Goal: Navigation & Orientation: Find specific page/section

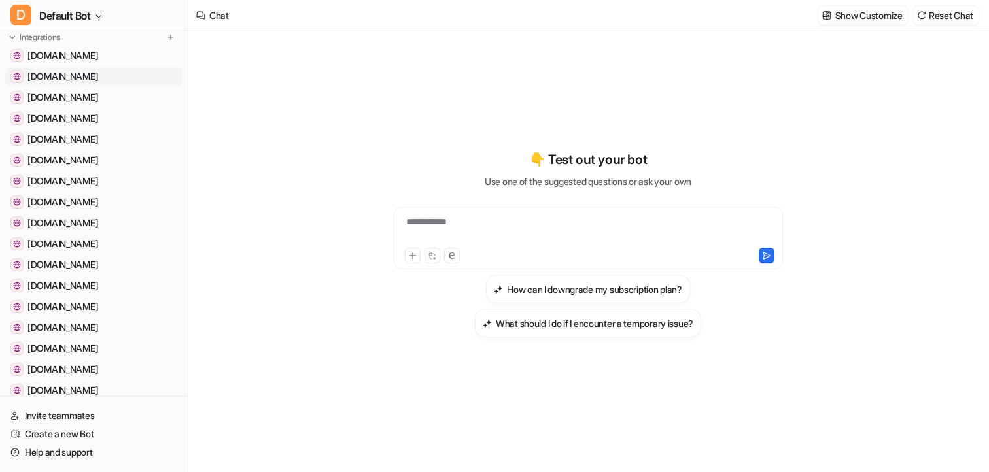
scroll to position [110, 0]
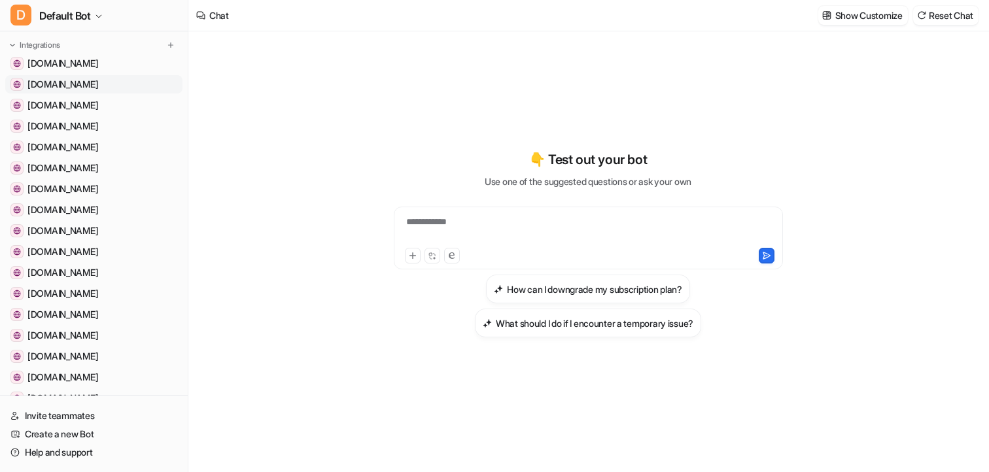
click at [86, 82] on span "[DOMAIN_NAME]" at bounding box center [62, 84] width 71 height 13
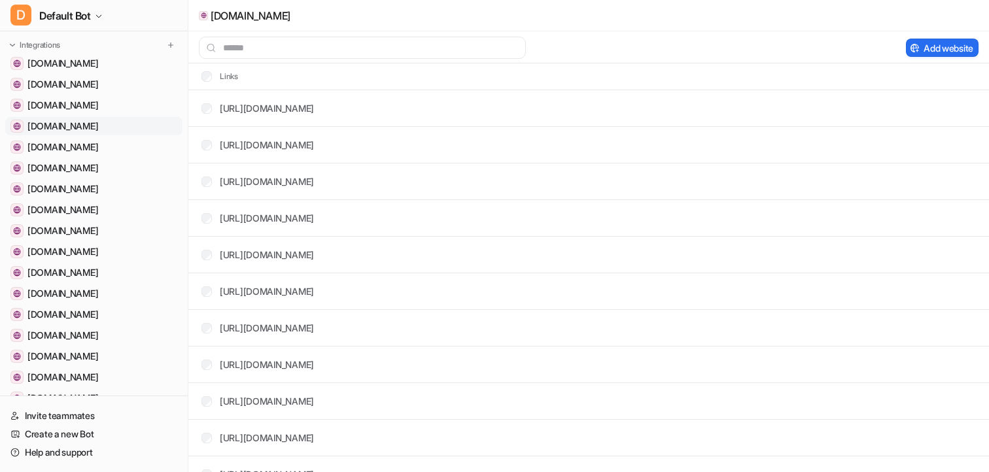
click at [73, 129] on span "[DOMAIN_NAME]" at bounding box center [62, 126] width 71 height 13
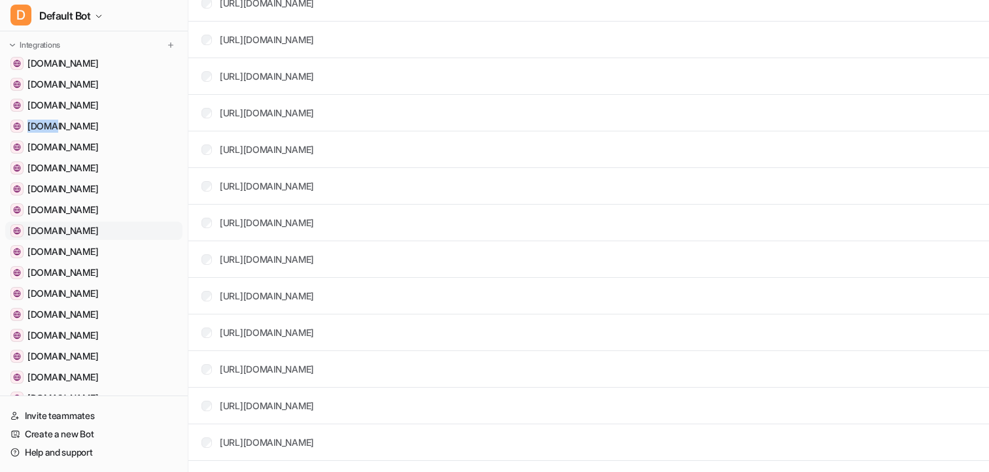
click at [98, 234] on span "[DOMAIN_NAME]" at bounding box center [62, 230] width 71 height 13
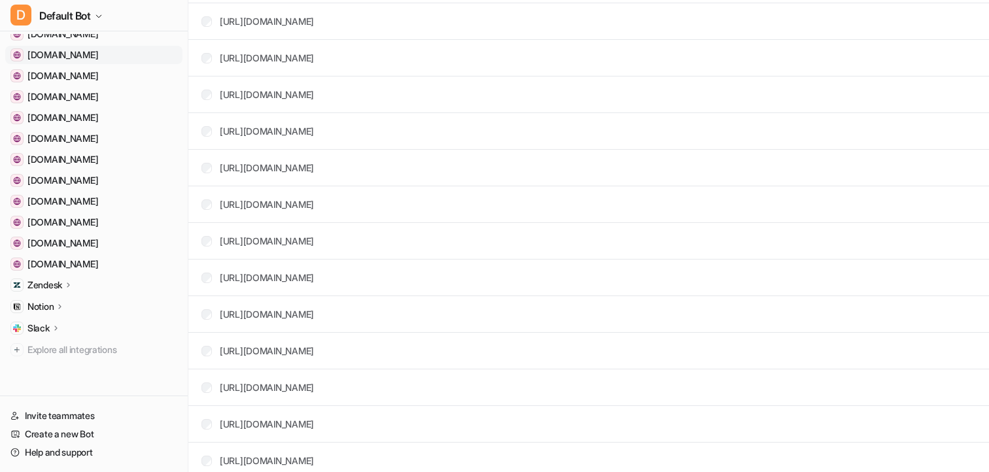
scroll to position [201, 0]
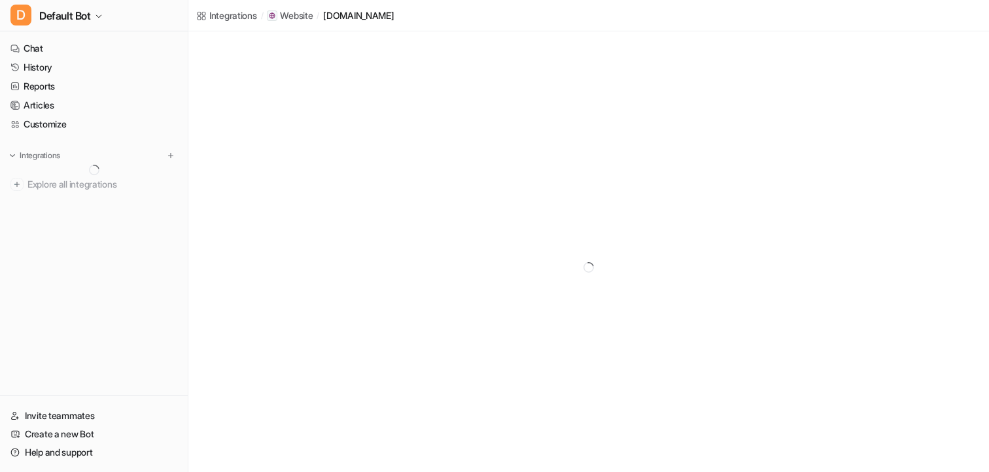
scroll to position [31, 0]
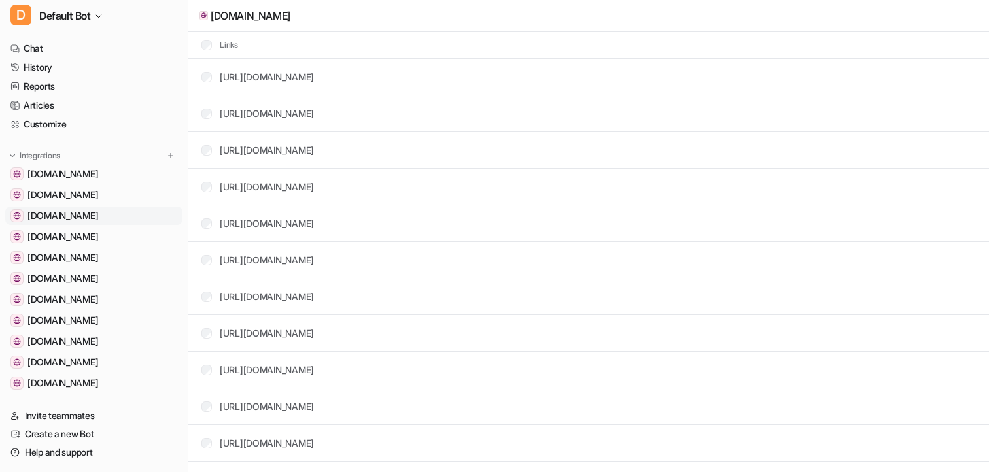
click at [63, 210] on span "[DOMAIN_NAME]" at bounding box center [62, 215] width 71 height 13
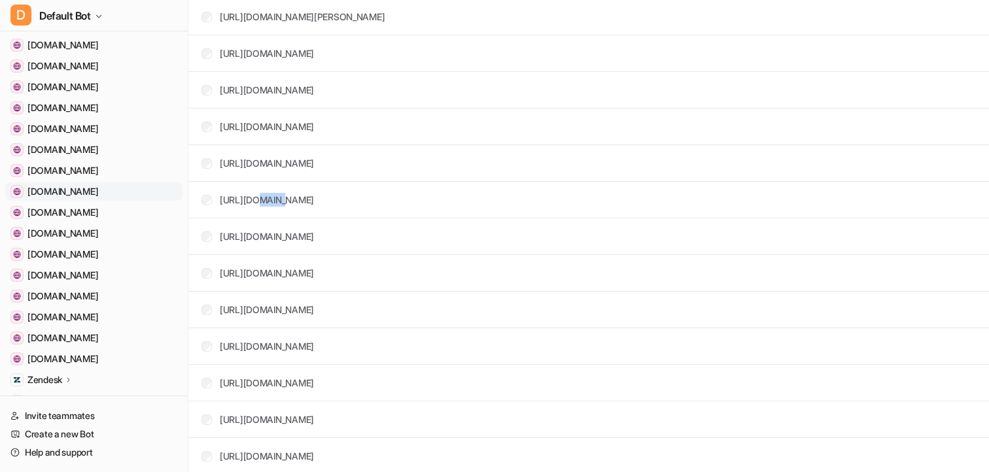
scroll to position [172, 0]
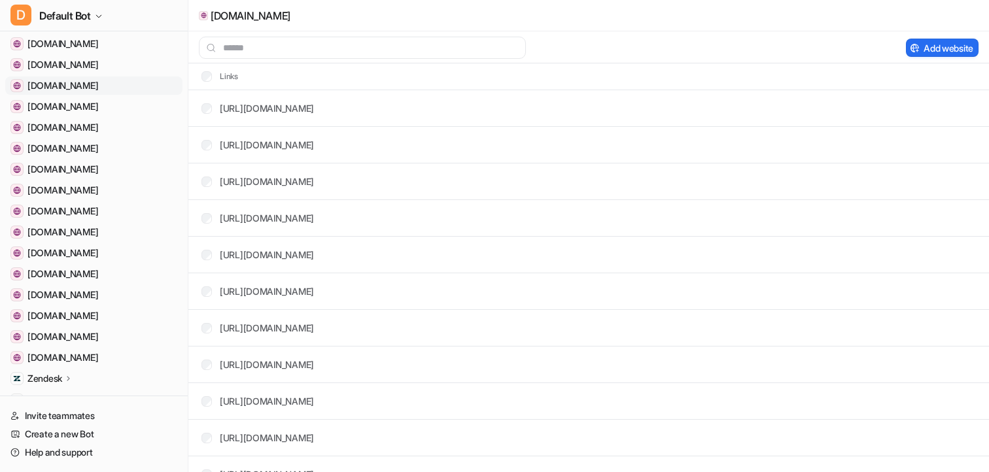
click at [46, 88] on span "[DOMAIN_NAME]" at bounding box center [62, 85] width 71 height 13
click at [368, 37] on input "text" at bounding box center [362, 48] width 327 height 22
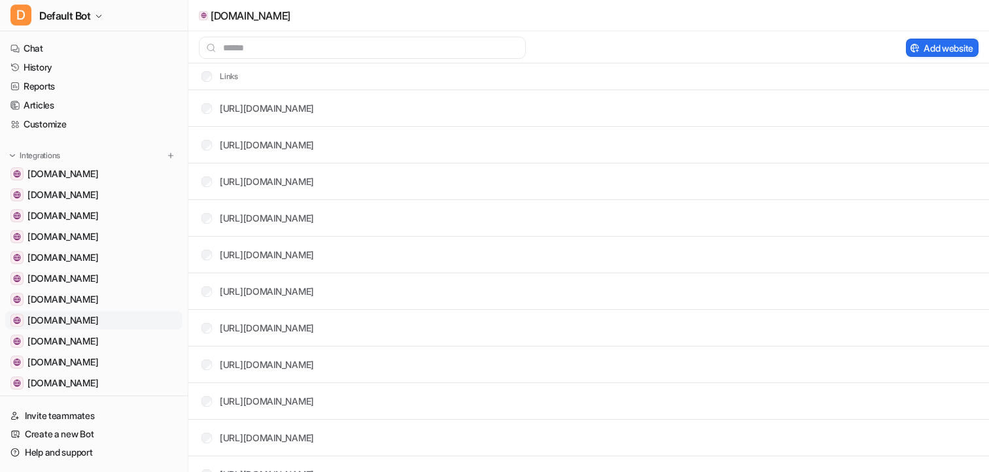
click at [63, 325] on span "[DOMAIN_NAME]" at bounding box center [62, 320] width 71 height 13
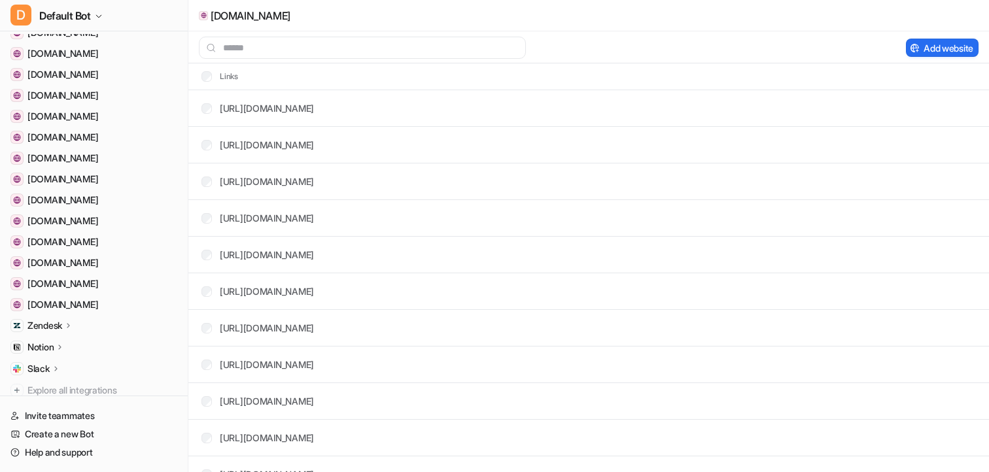
scroll to position [265, 0]
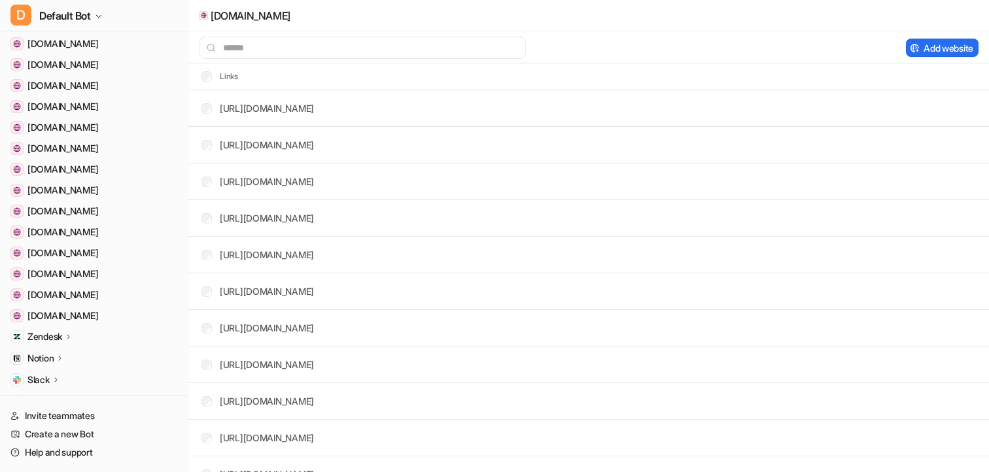
scroll to position [265, 0]
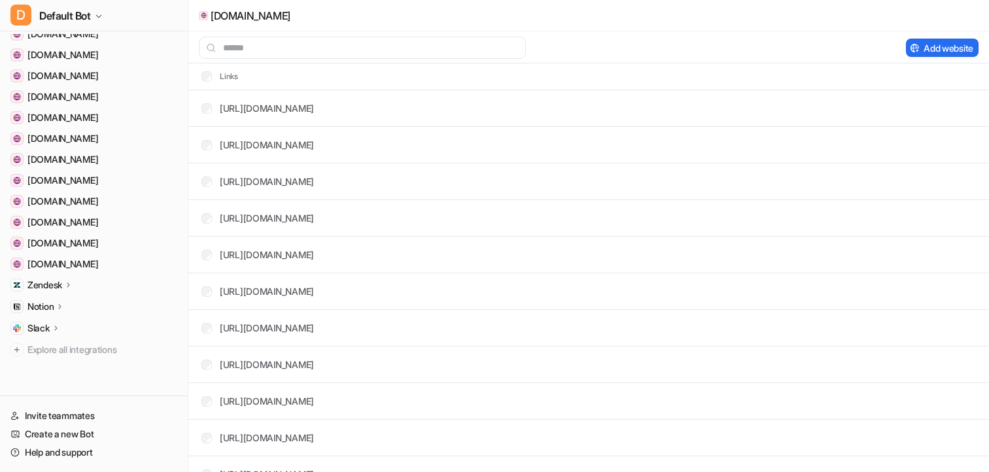
click at [61, 307] on icon at bounding box center [60, 306] width 9 height 10
click at [69, 285] on icon at bounding box center [68, 284] width 3 height 5
click at [71, 285] on icon at bounding box center [68, 285] width 5 height 3
click at [69, 307] on div "Notion" at bounding box center [93, 306] width 177 height 18
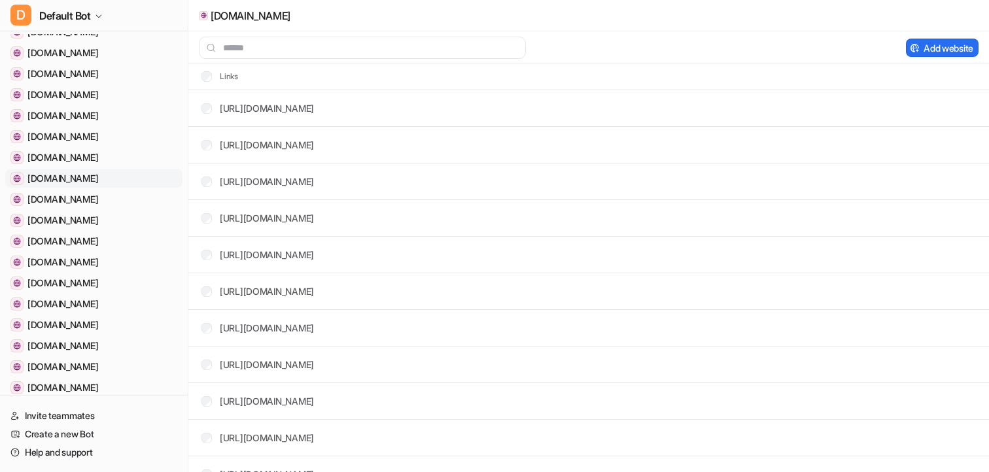
scroll to position [140, 0]
click at [92, 116] on span "[DOMAIN_NAME]" at bounding box center [62, 117] width 71 height 13
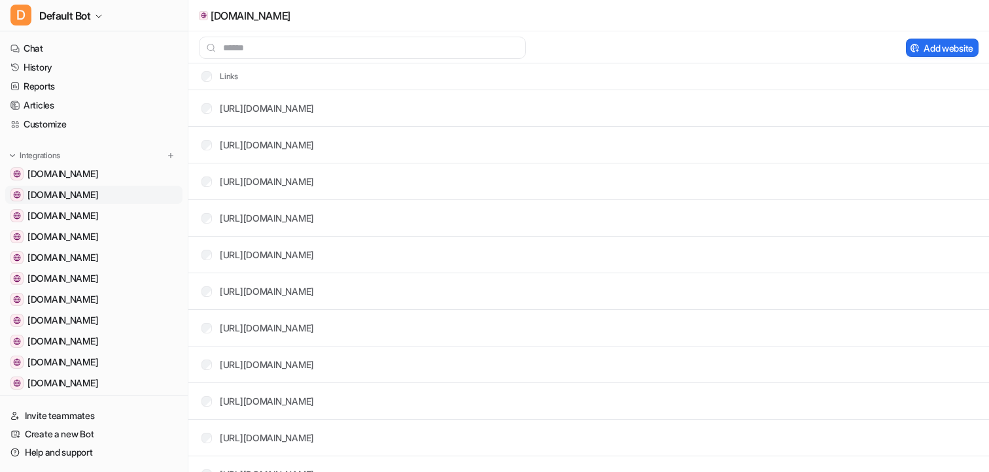
click at [79, 194] on span "[DOMAIN_NAME]" at bounding box center [62, 194] width 71 height 13
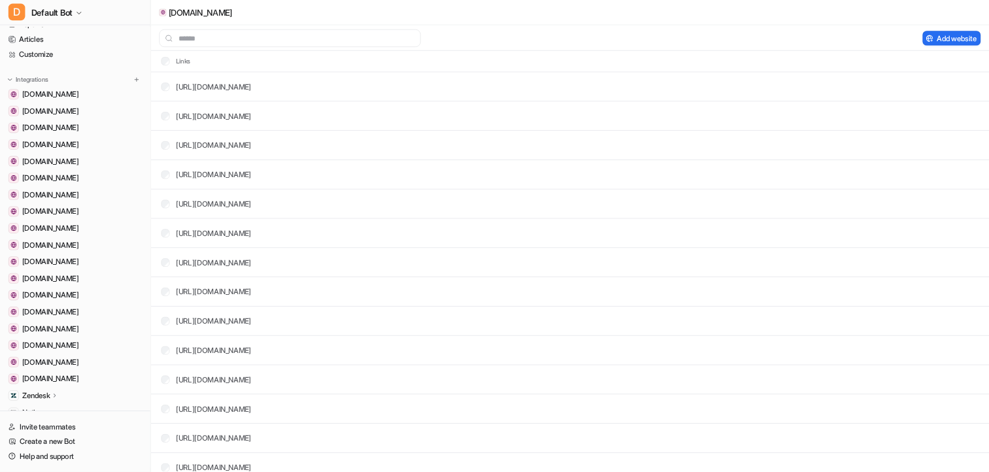
scroll to position [56, 0]
